Goal: Task Accomplishment & Management: Complete application form

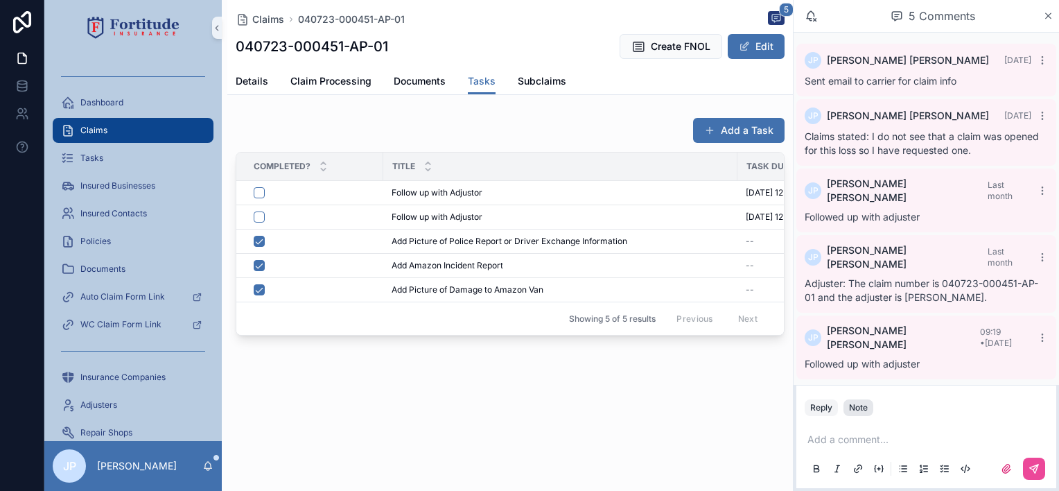
drag, startPoint x: 851, startPoint y: 405, endPoint x: 857, endPoint y: 413, distance: 10.0
click at [853, 405] on div "Note" at bounding box center [858, 407] width 19 height 11
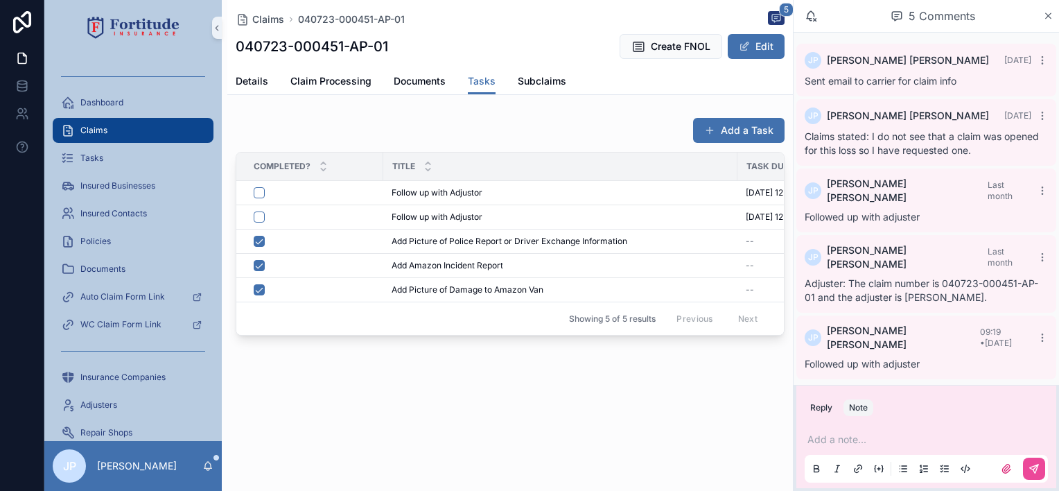
click at [858, 435] on p "scrollable content" at bounding box center [929, 440] width 243 height 14
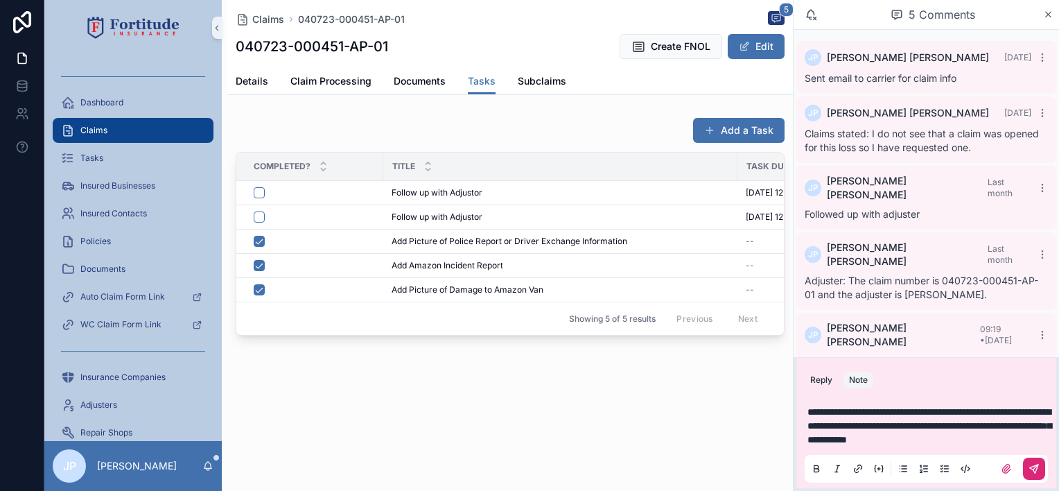
click at [1040, 465] on button "scrollable content" at bounding box center [1034, 469] width 22 height 22
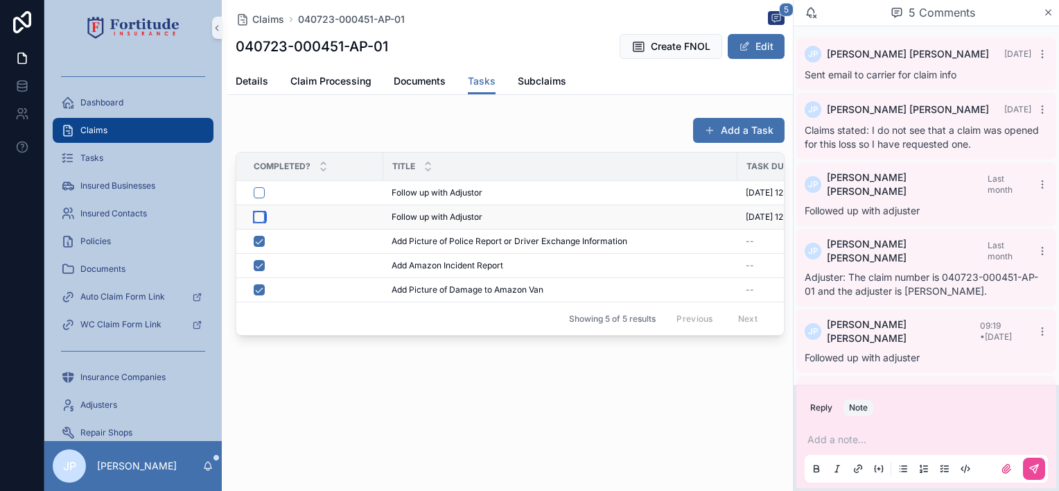
click at [254, 216] on button "scrollable content" at bounding box center [259, 216] width 11 height 11
click at [257, 193] on button "scrollable content" at bounding box center [259, 192] width 11 height 11
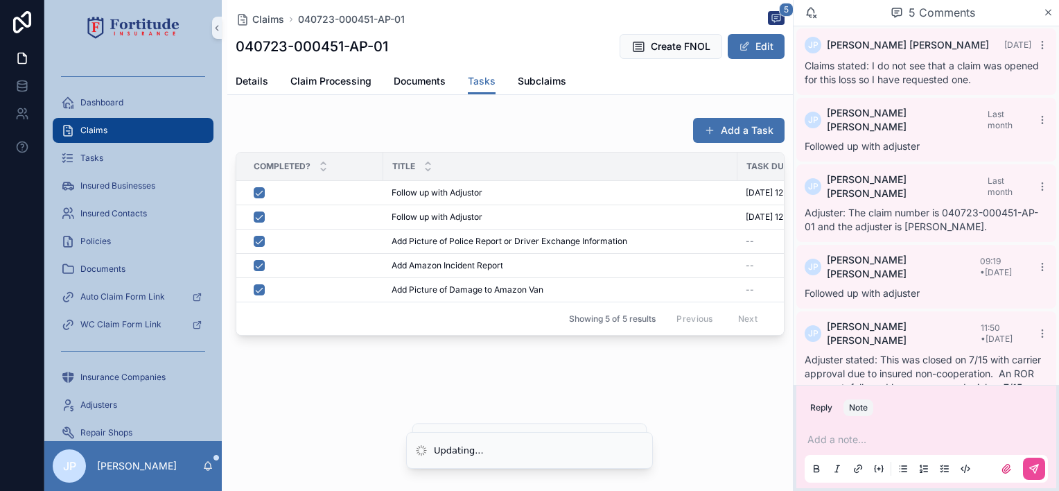
scroll to position [65, 0]
click at [249, 80] on span "Details" at bounding box center [252, 81] width 33 height 14
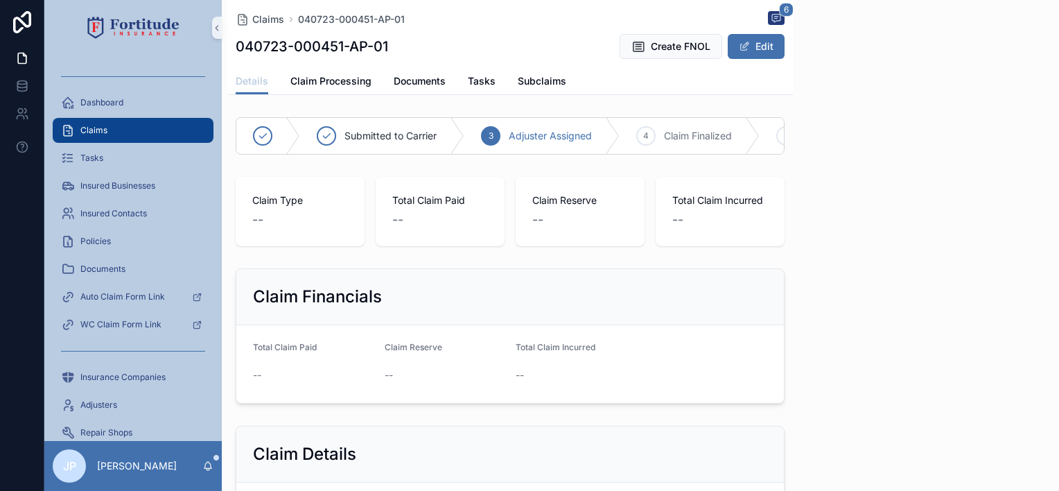
scroll to position [65, 0]
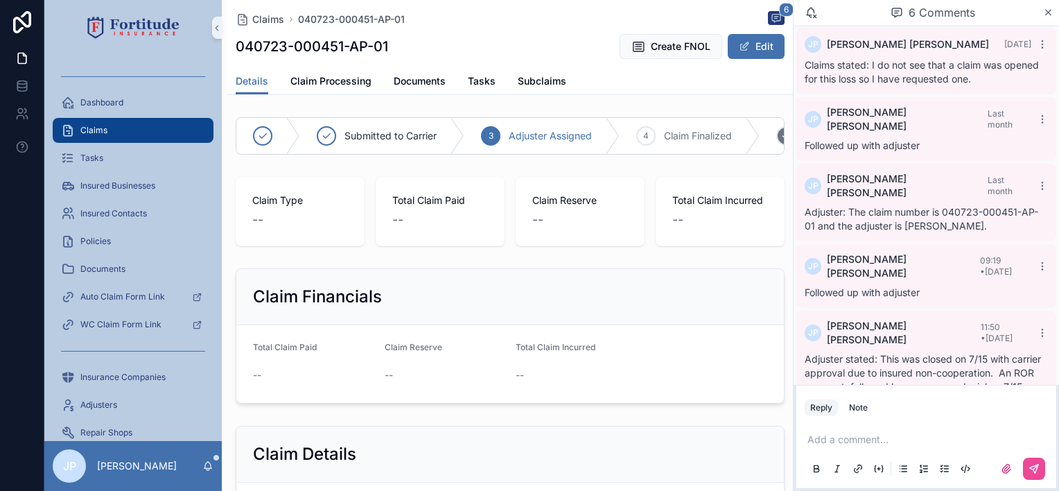
click at [668, 135] on span "Claim Finalized" at bounding box center [698, 136] width 68 height 14
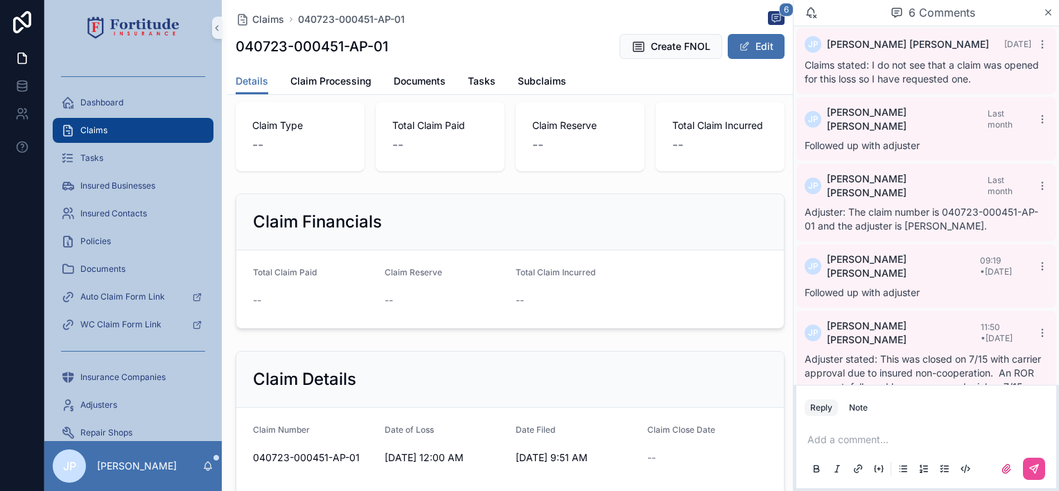
scroll to position [208, 0]
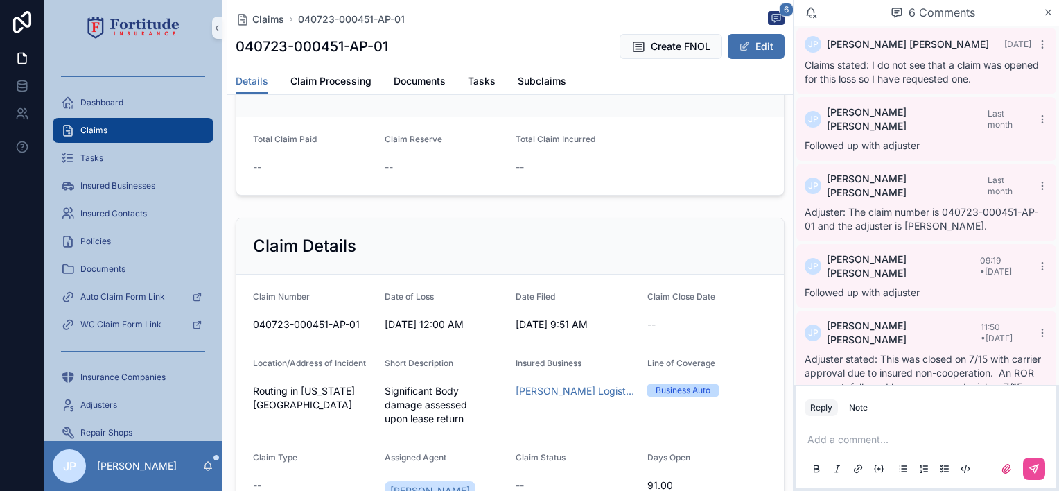
drag, startPoint x: 735, startPoint y: 45, endPoint x: 713, endPoint y: 73, distance: 35.5
click at [739, 45] on span "scrollable content" at bounding box center [744, 46] width 11 height 11
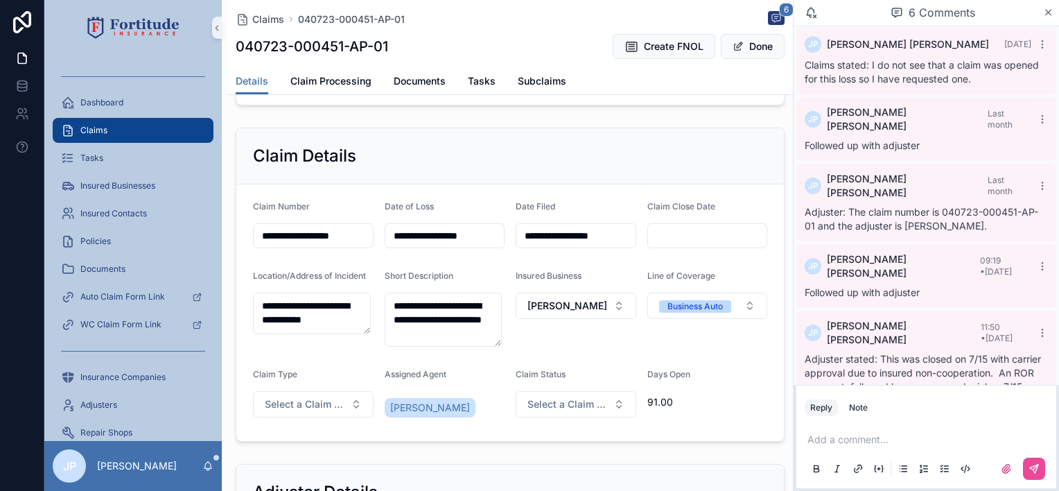
scroll to position [416, 0]
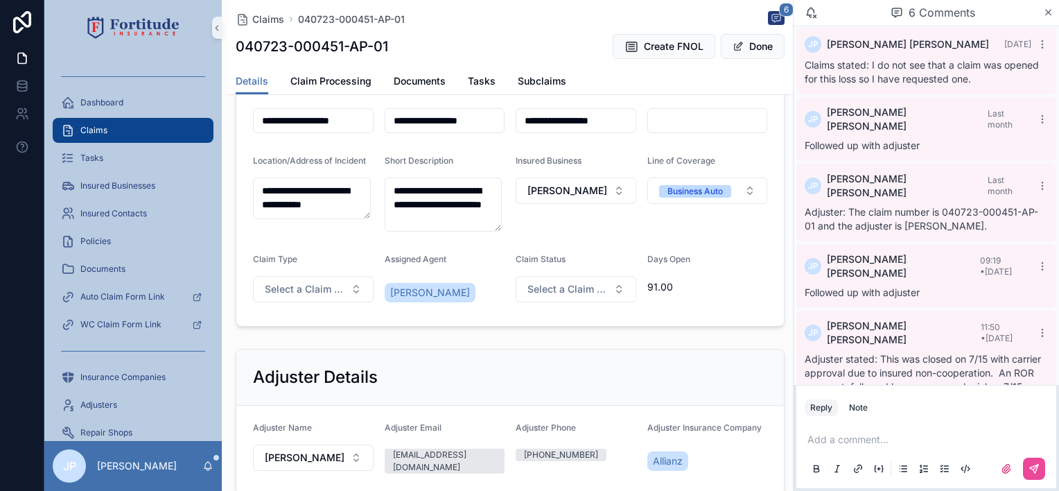
click at [666, 128] on input "scrollable content" at bounding box center [707, 120] width 119 height 19
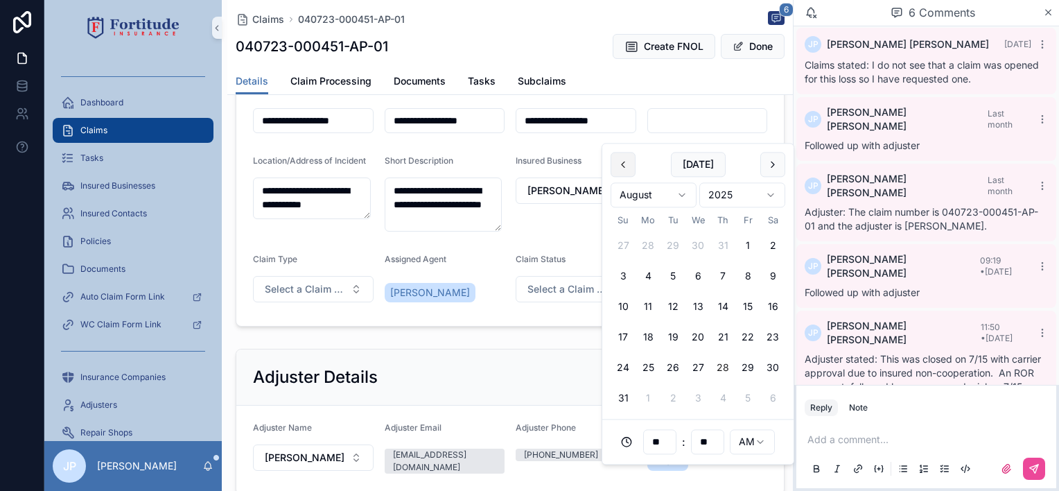
click at [621, 167] on button "scrollable content" at bounding box center [623, 164] width 25 height 25
click at [671, 307] on button "15" at bounding box center [673, 307] width 25 height 25
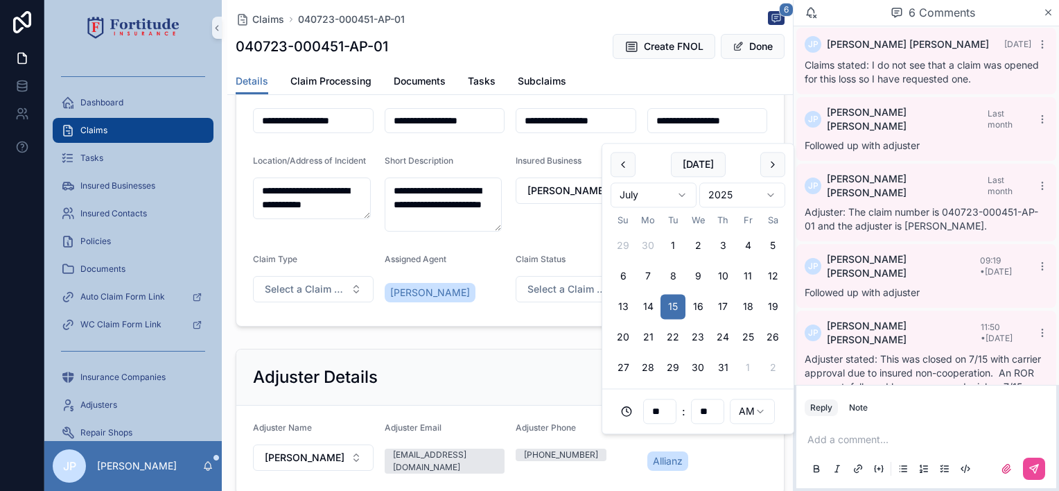
type input "**********"
click at [528, 250] on form "**********" at bounding box center [510, 197] width 548 height 257
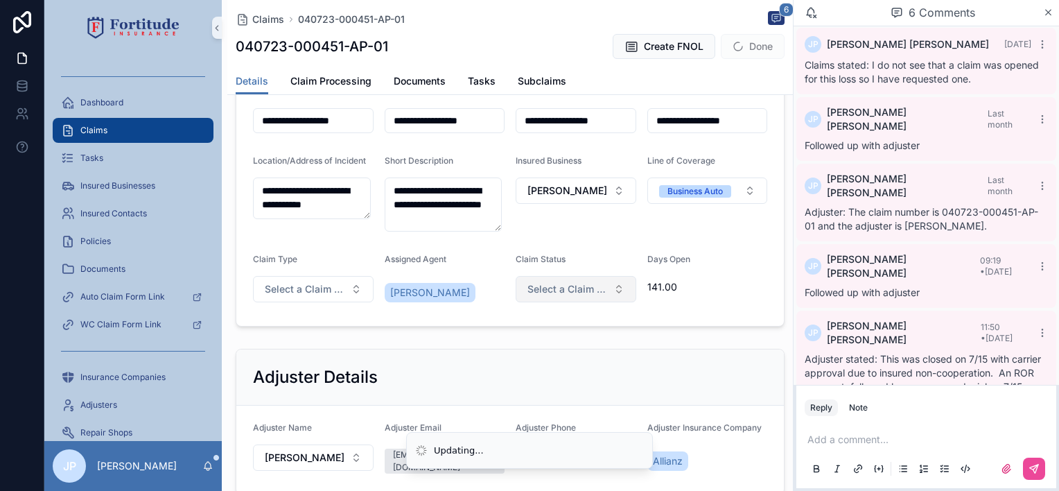
click at [591, 302] on button "Select a Claim Status" at bounding box center [576, 289] width 121 height 26
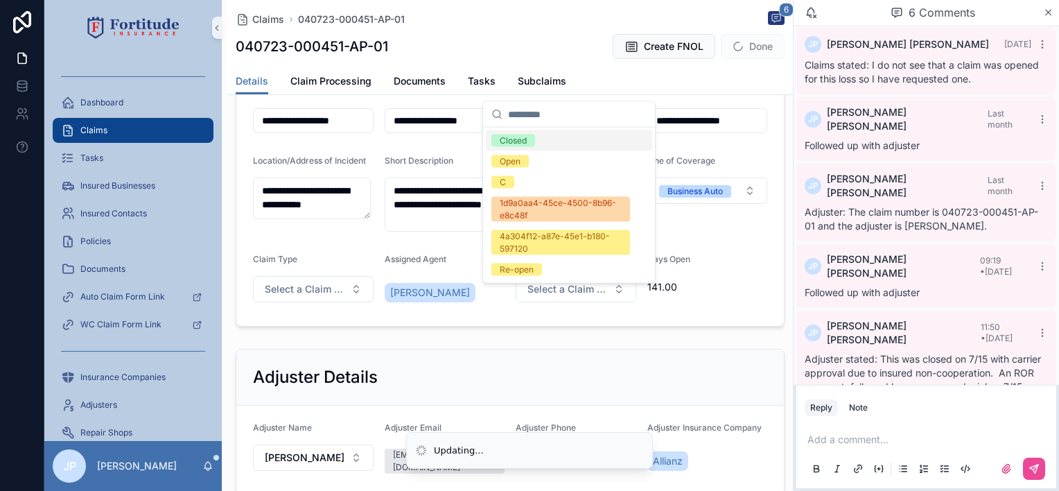
click at [537, 136] on div "Closed" at bounding box center [569, 140] width 166 height 21
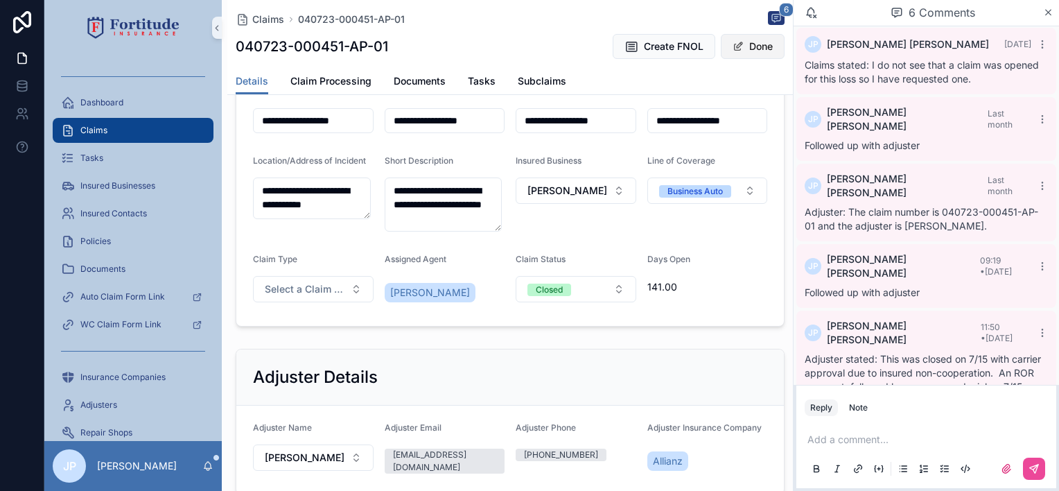
click at [740, 56] on button "Done" at bounding box center [753, 46] width 64 height 25
